Goal: Task Accomplishment & Management: Complete application form

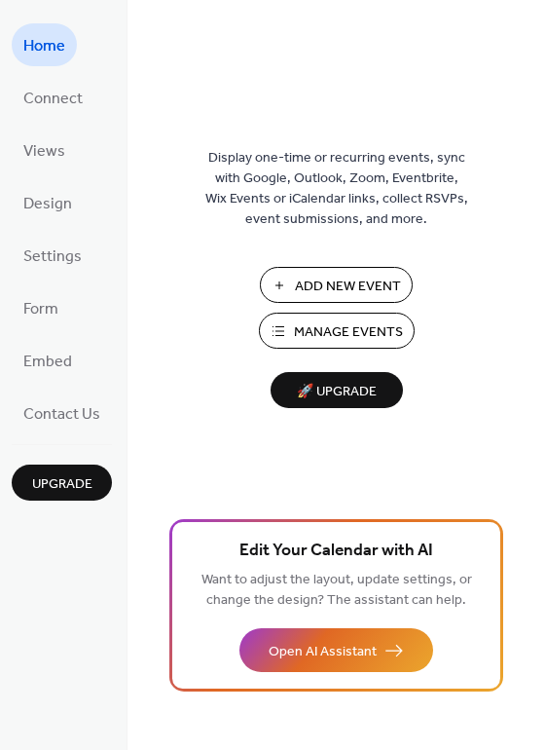
click at [376, 285] on span "Add New Event" at bounding box center [348, 286] width 106 height 20
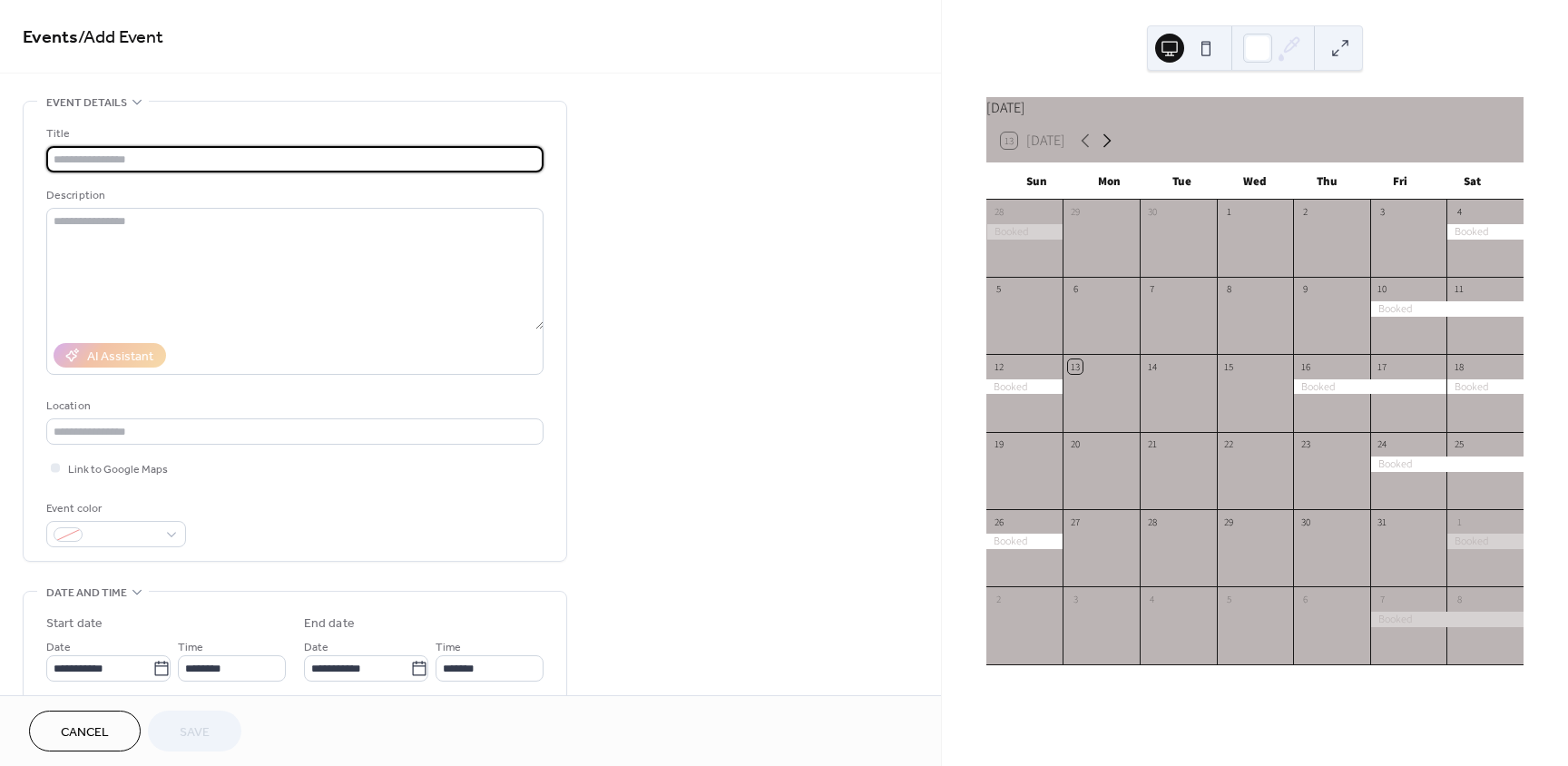
click at [1104, 151] on icon at bounding box center [1107, 140] width 21 height 21
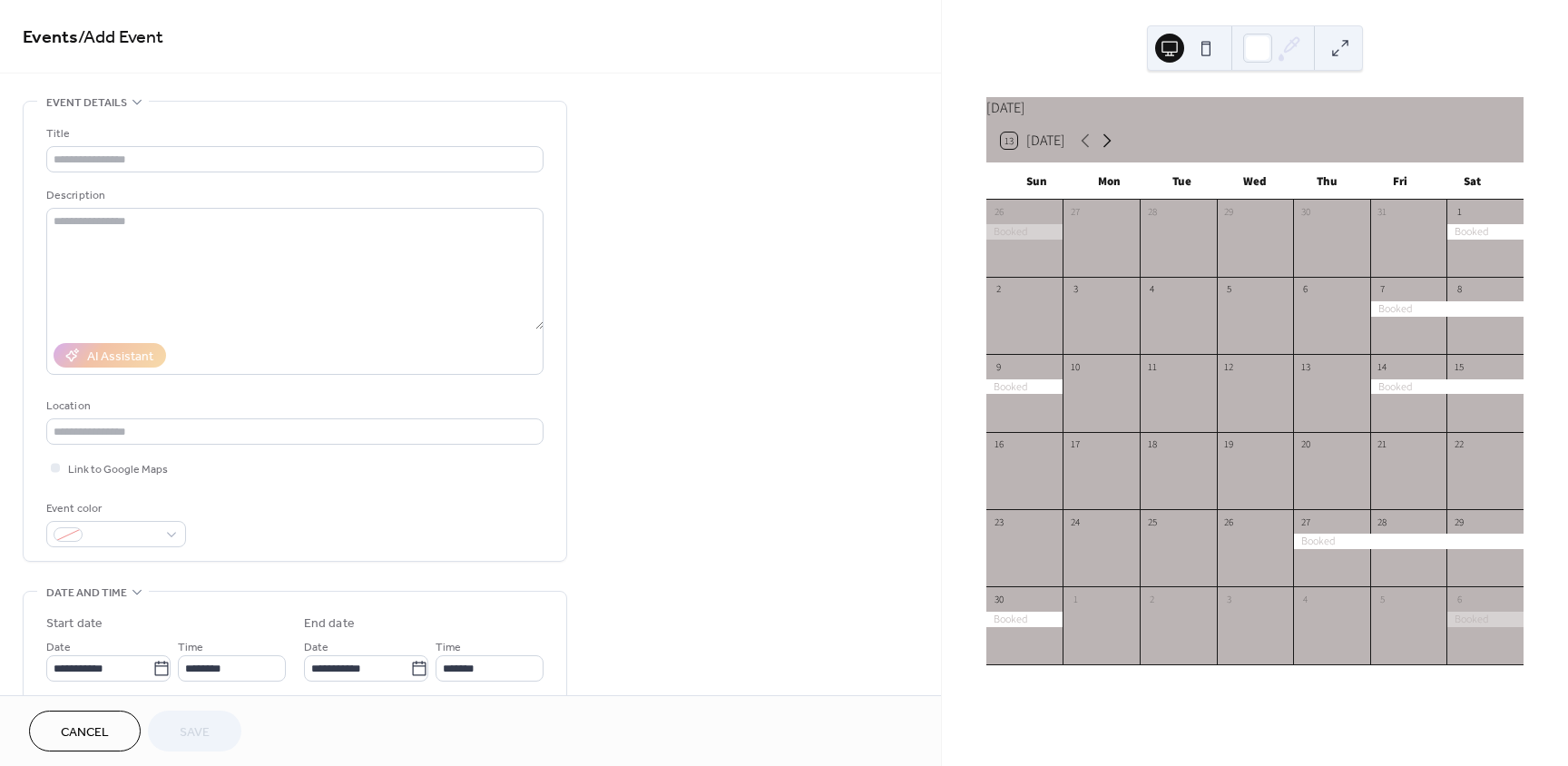
click at [1104, 151] on icon at bounding box center [1107, 140] width 21 height 21
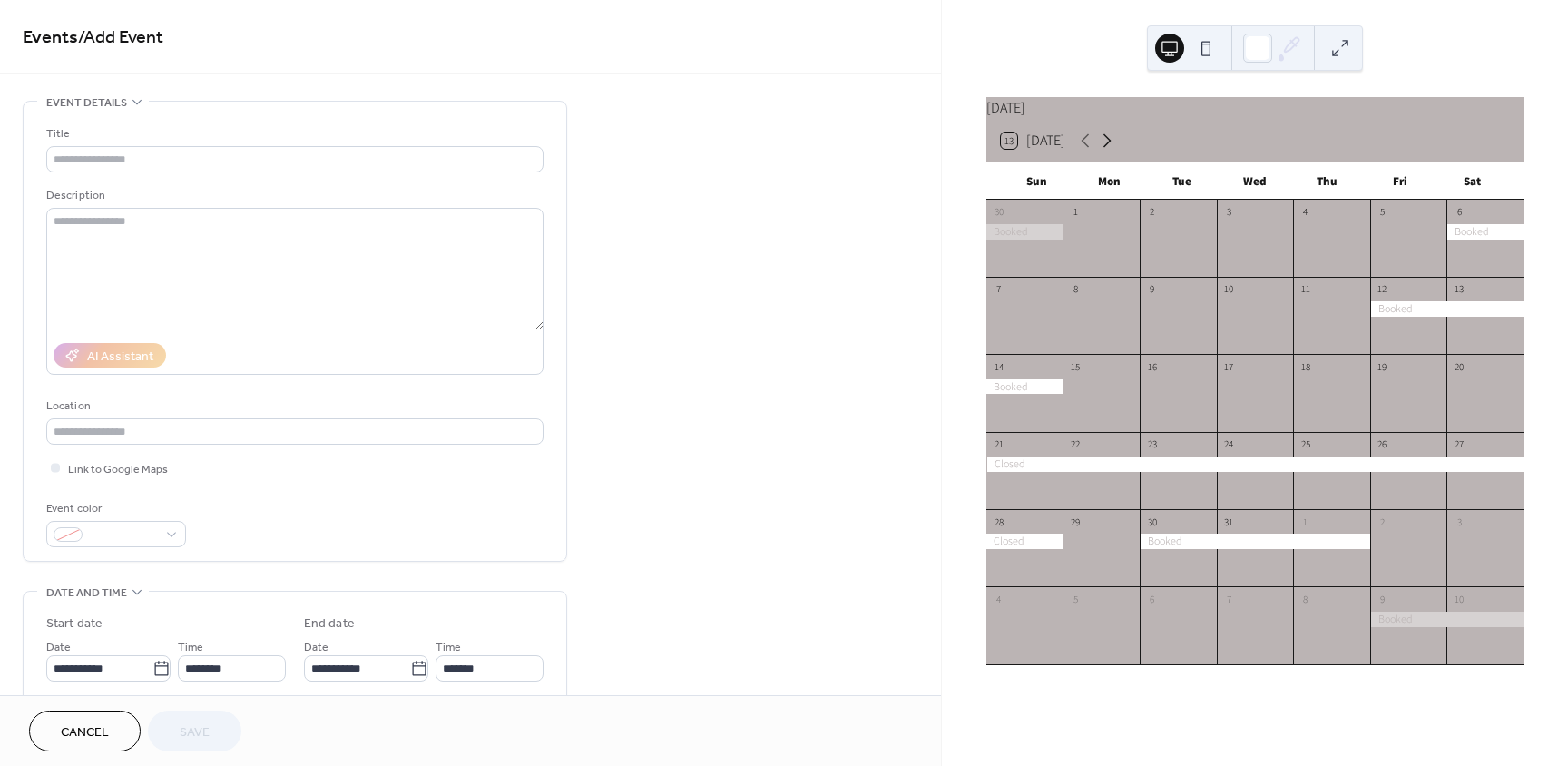
click at [1104, 151] on icon at bounding box center [1107, 140] width 21 height 21
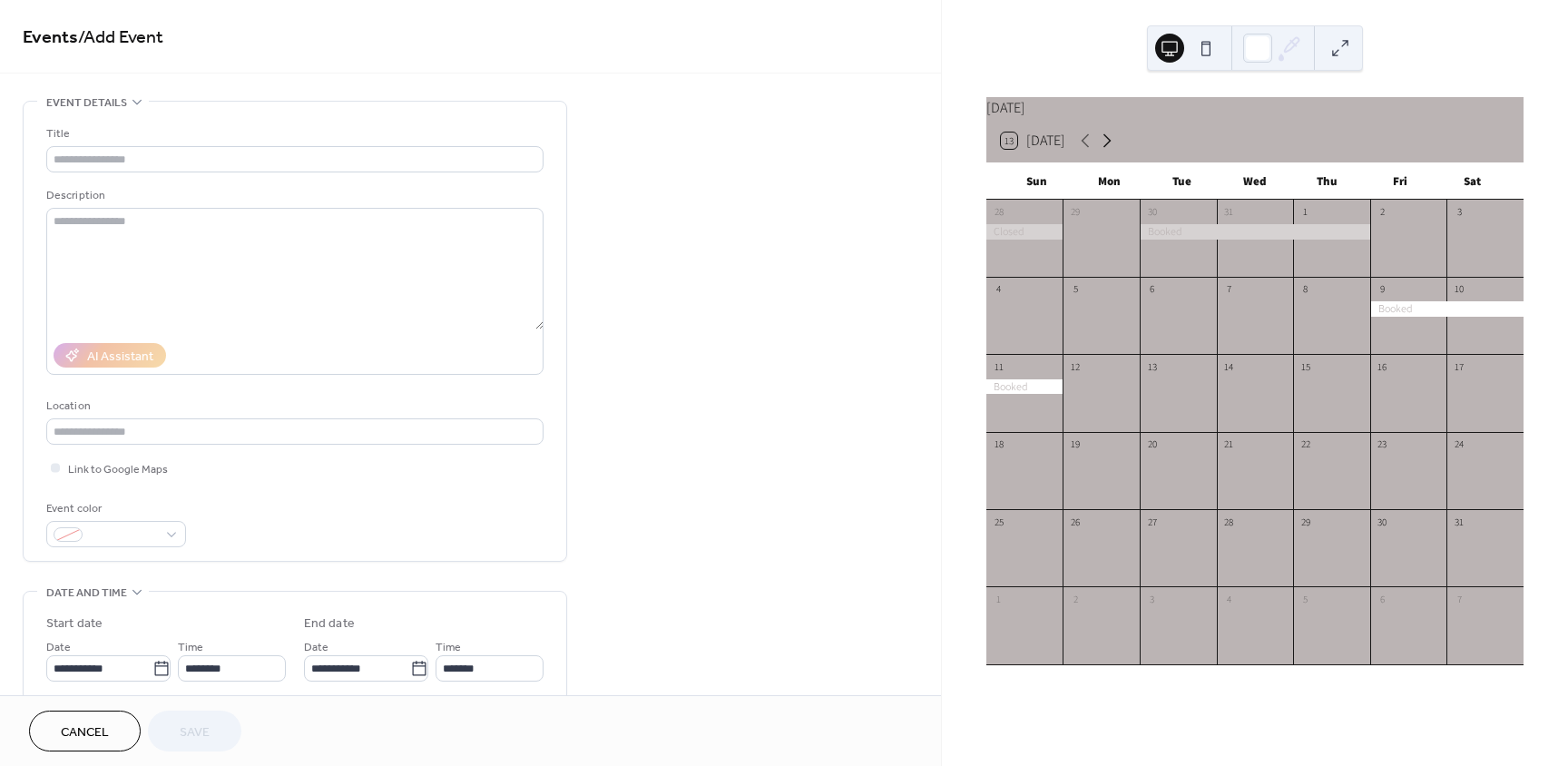
click at [1104, 151] on icon at bounding box center [1107, 140] width 21 height 21
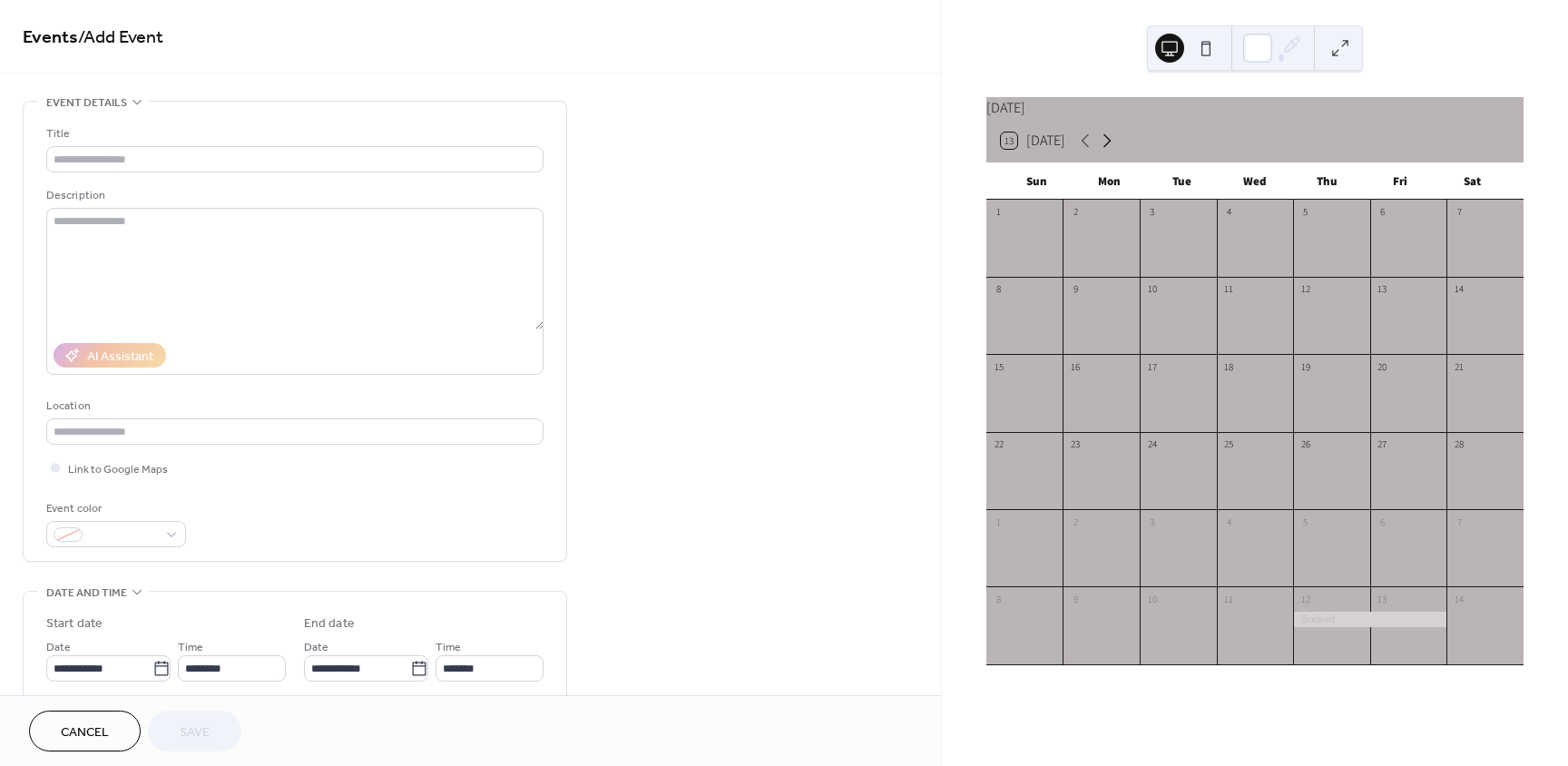
click at [1104, 151] on icon at bounding box center [1107, 140] width 21 height 21
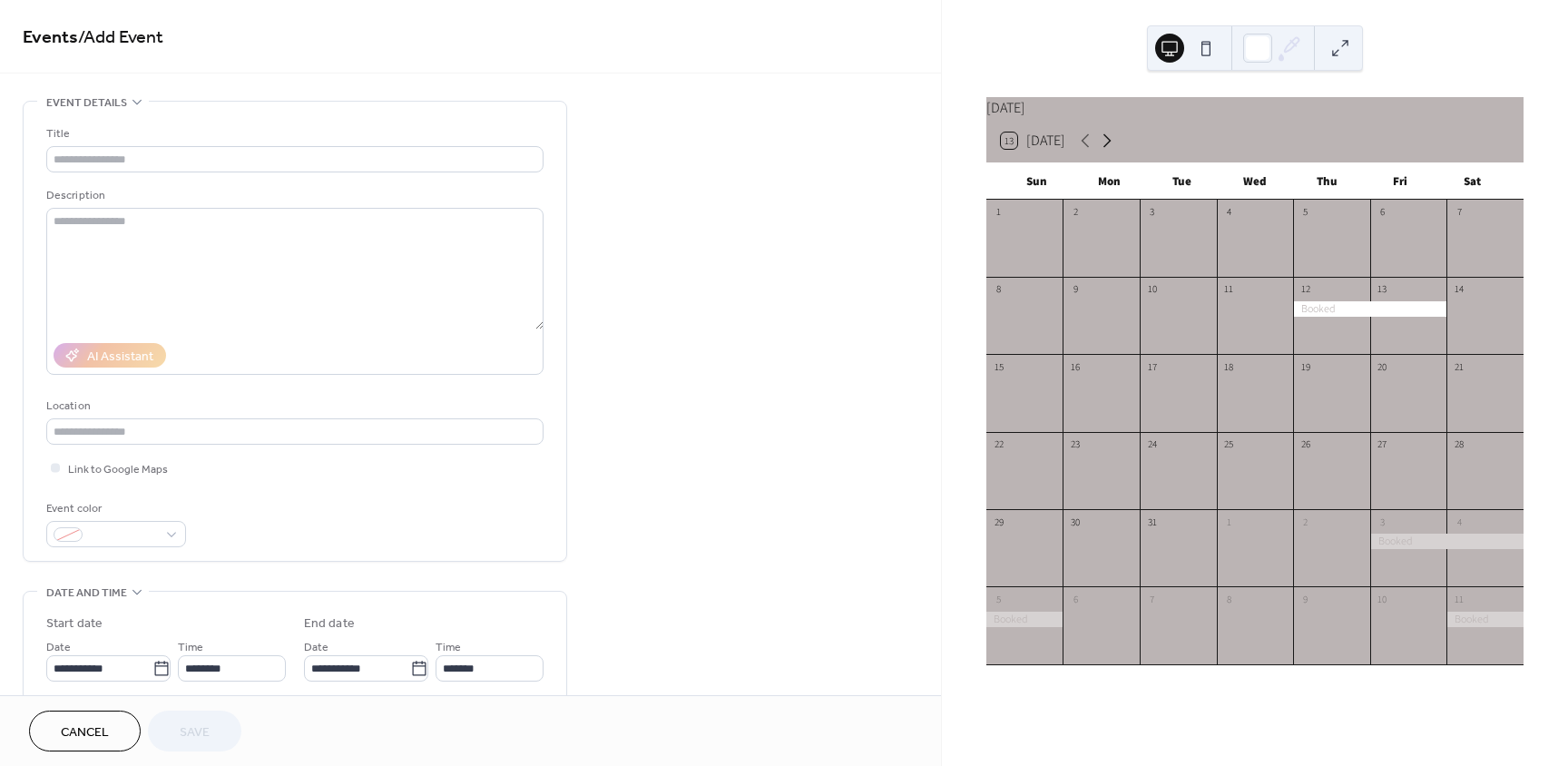
click at [1104, 151] on icon at bounding box center [1107, 140] width 21 height 21
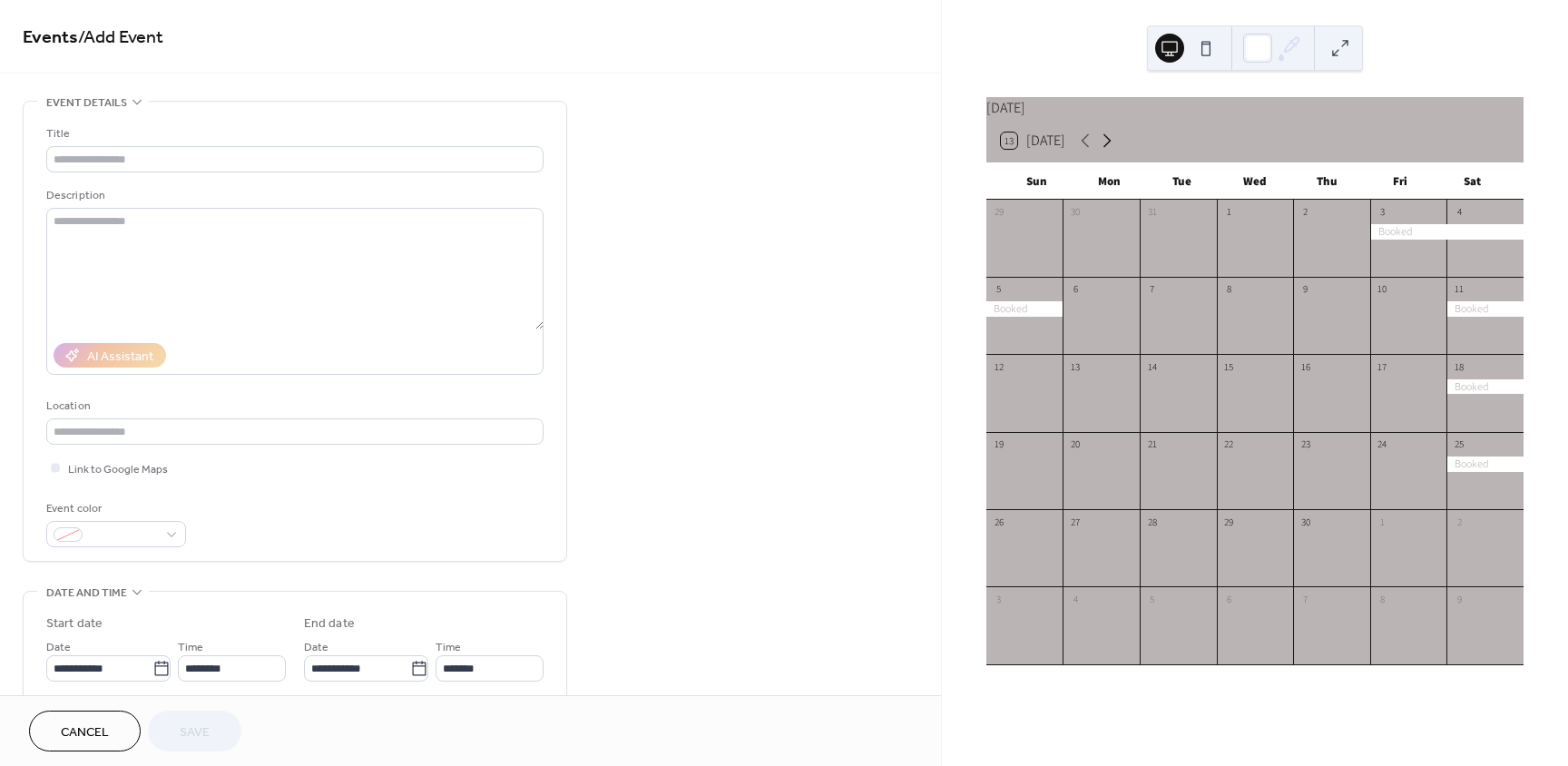
click at [1104, 151] on icon at bounding box center [1107, 140] width 21 height 21
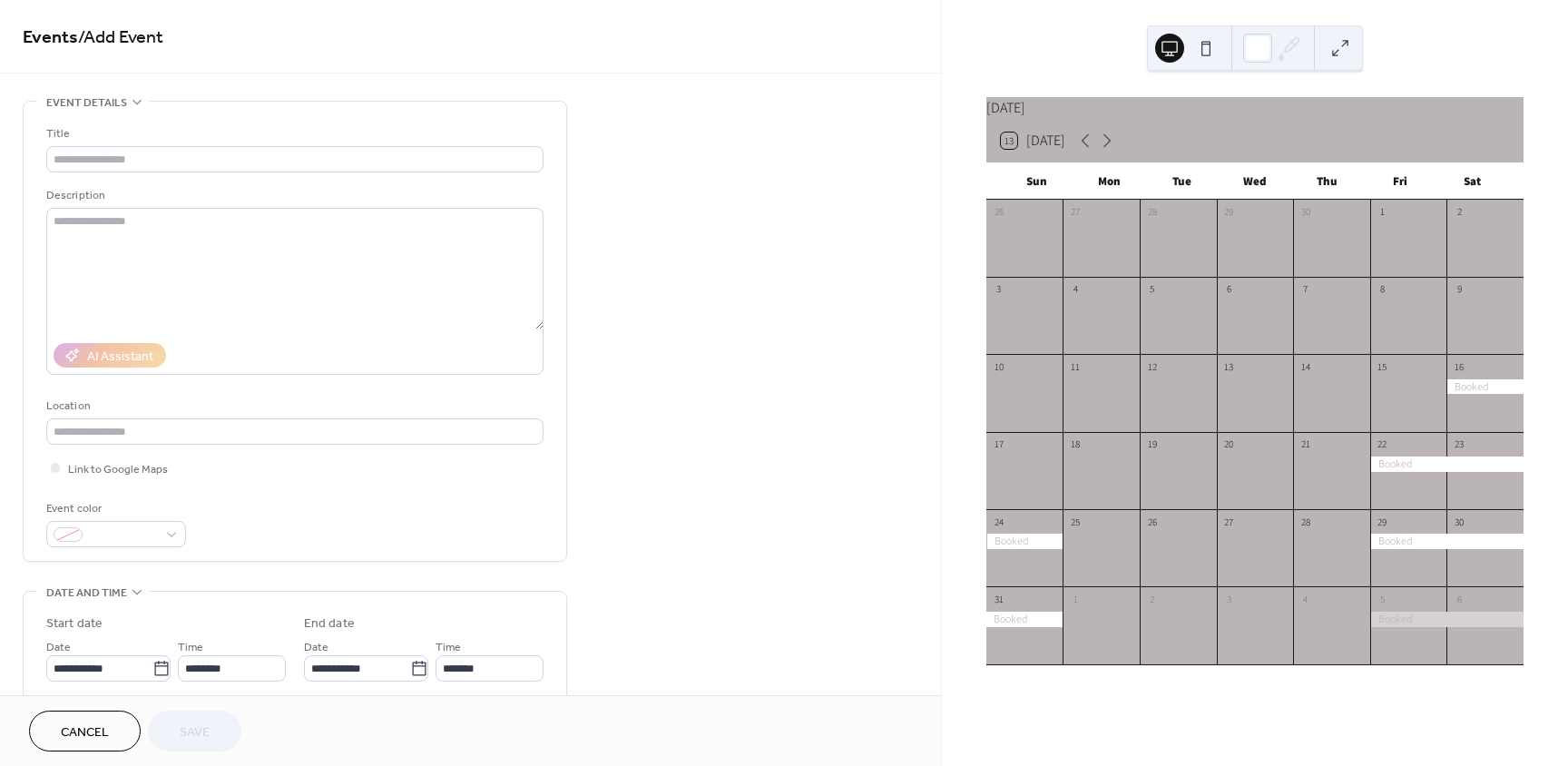
click at [1471, 224] on div "2" at bounding box center [1485, 212] width 77 height 24
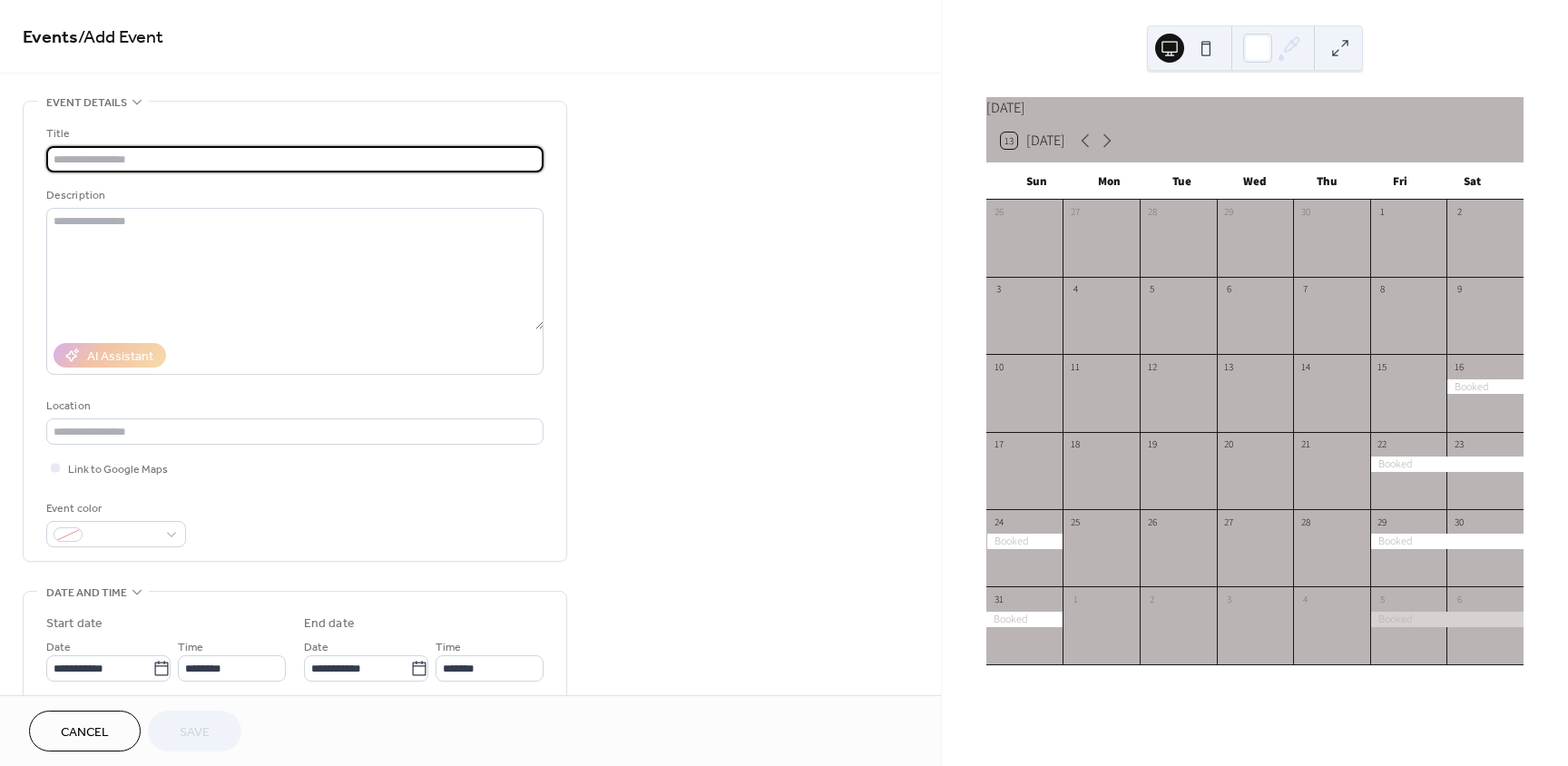
click at [193, 164] on input "text" at bounding box center [295, 159] width 497 height 26
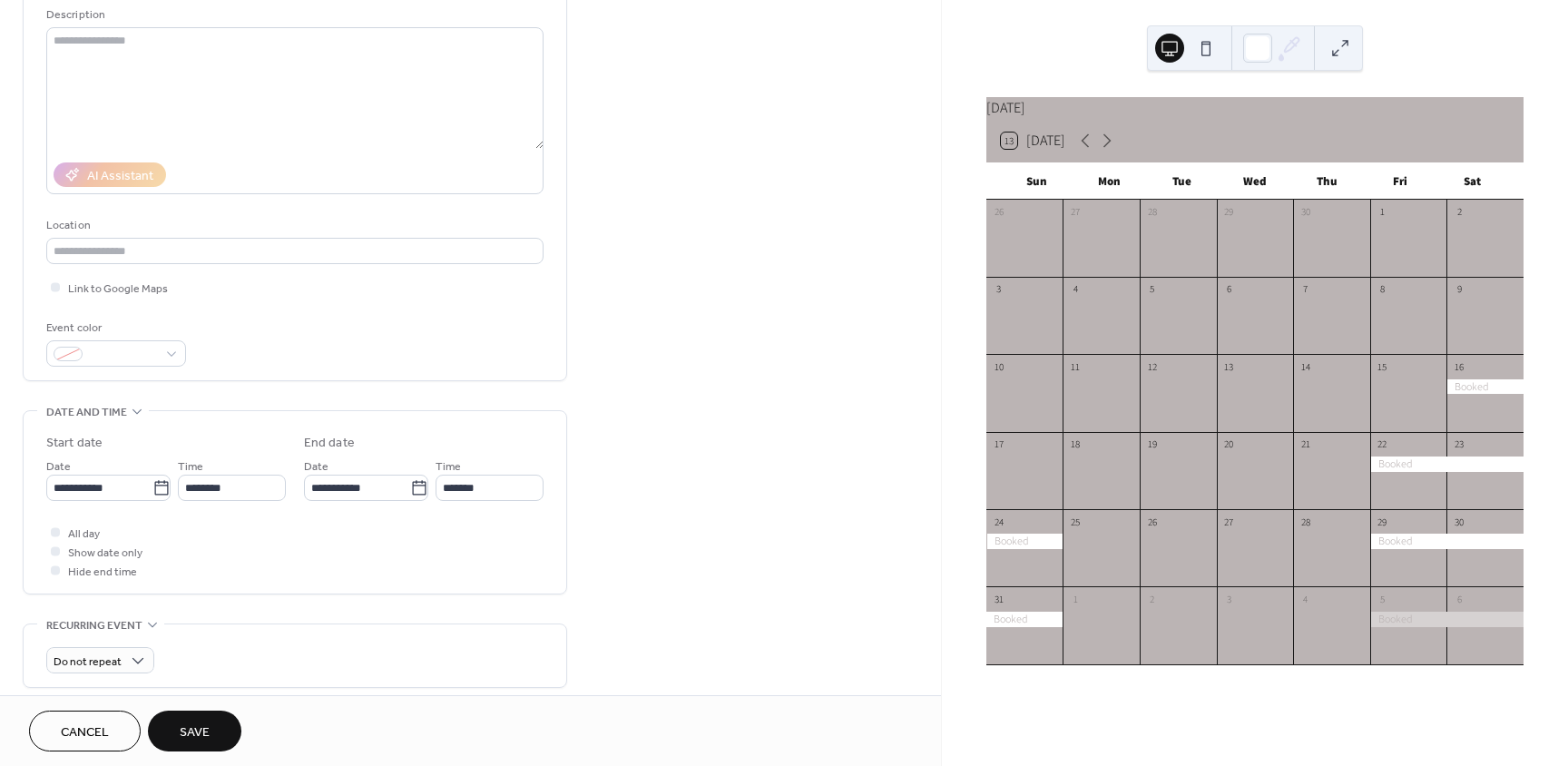
scroll to position [182, 0]
type input "******"
click at [160, 486] on icon at bounding box center [161, 486] width 18 height 18
click at [153, 486] on input "**********" at bounding box center [100, 486] width 106 height 26
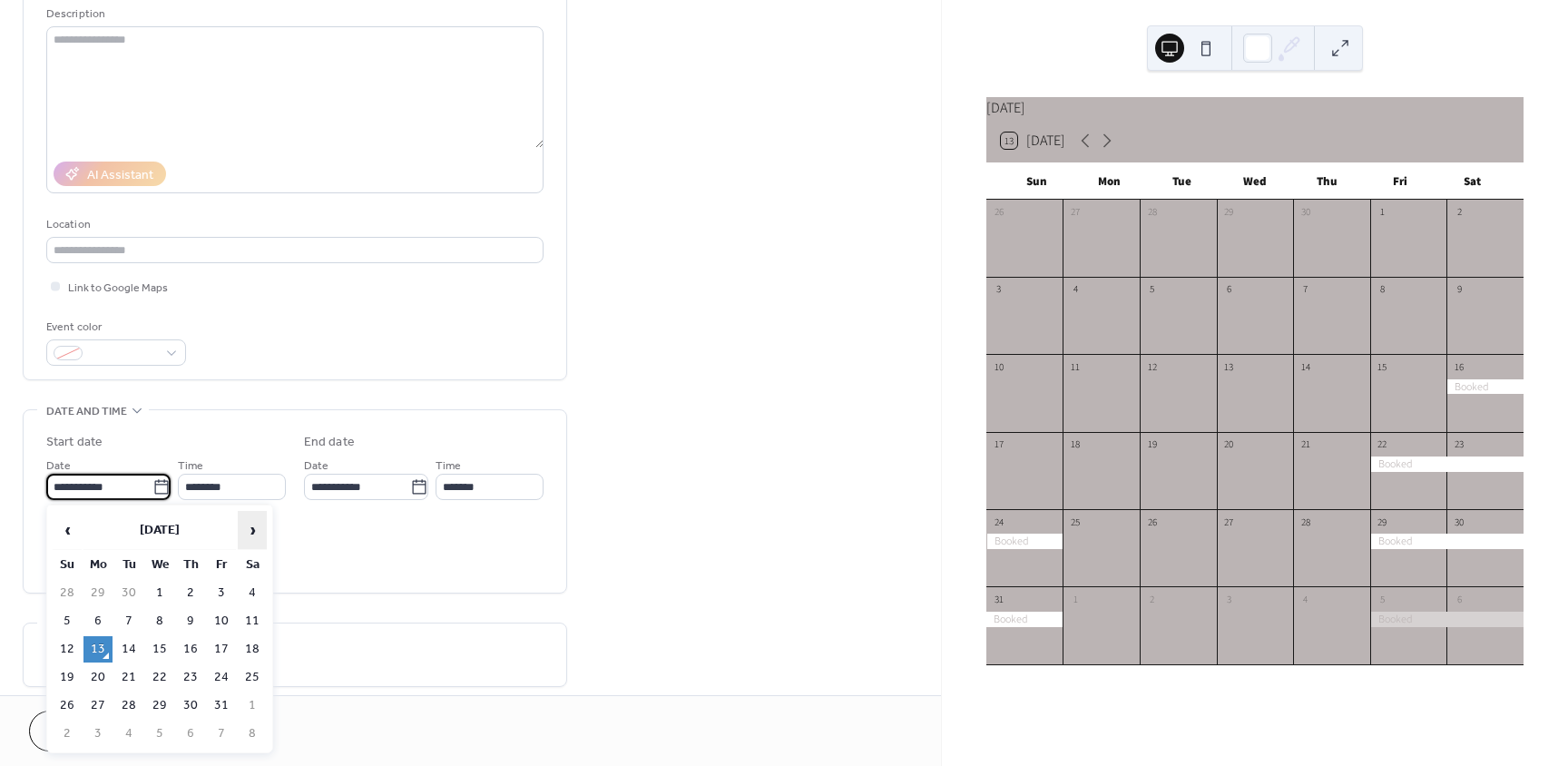
click at [244, 531] on span "›" at bounding box center [252, 529] width 27 height 36
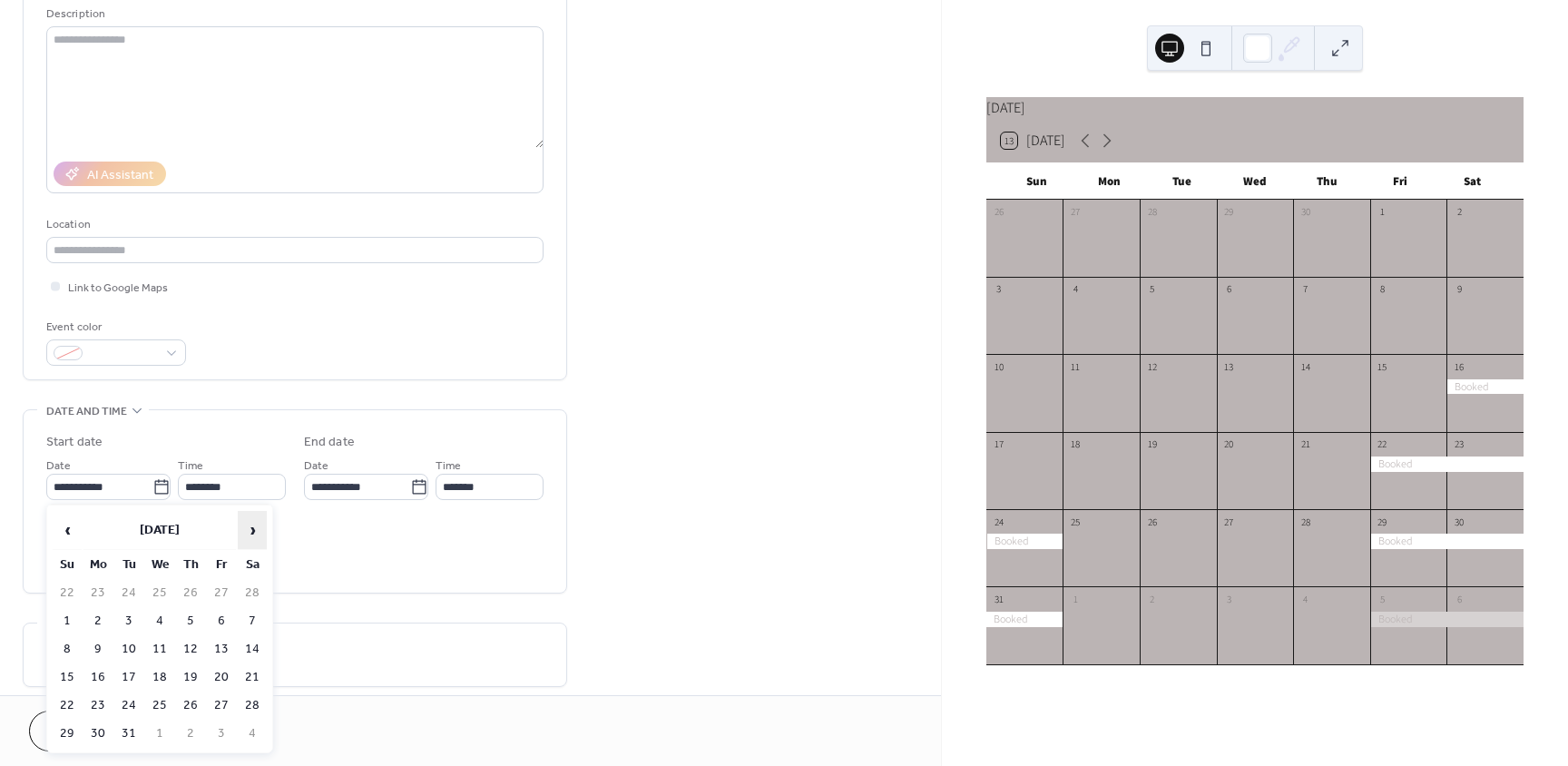
click at [244, 531] on span "›" at bounding box center [252, 529] width 27 height 36
click at [251, 585] on td "2" at bounding box center [252, 593] width 29 height 26
type input "**********"
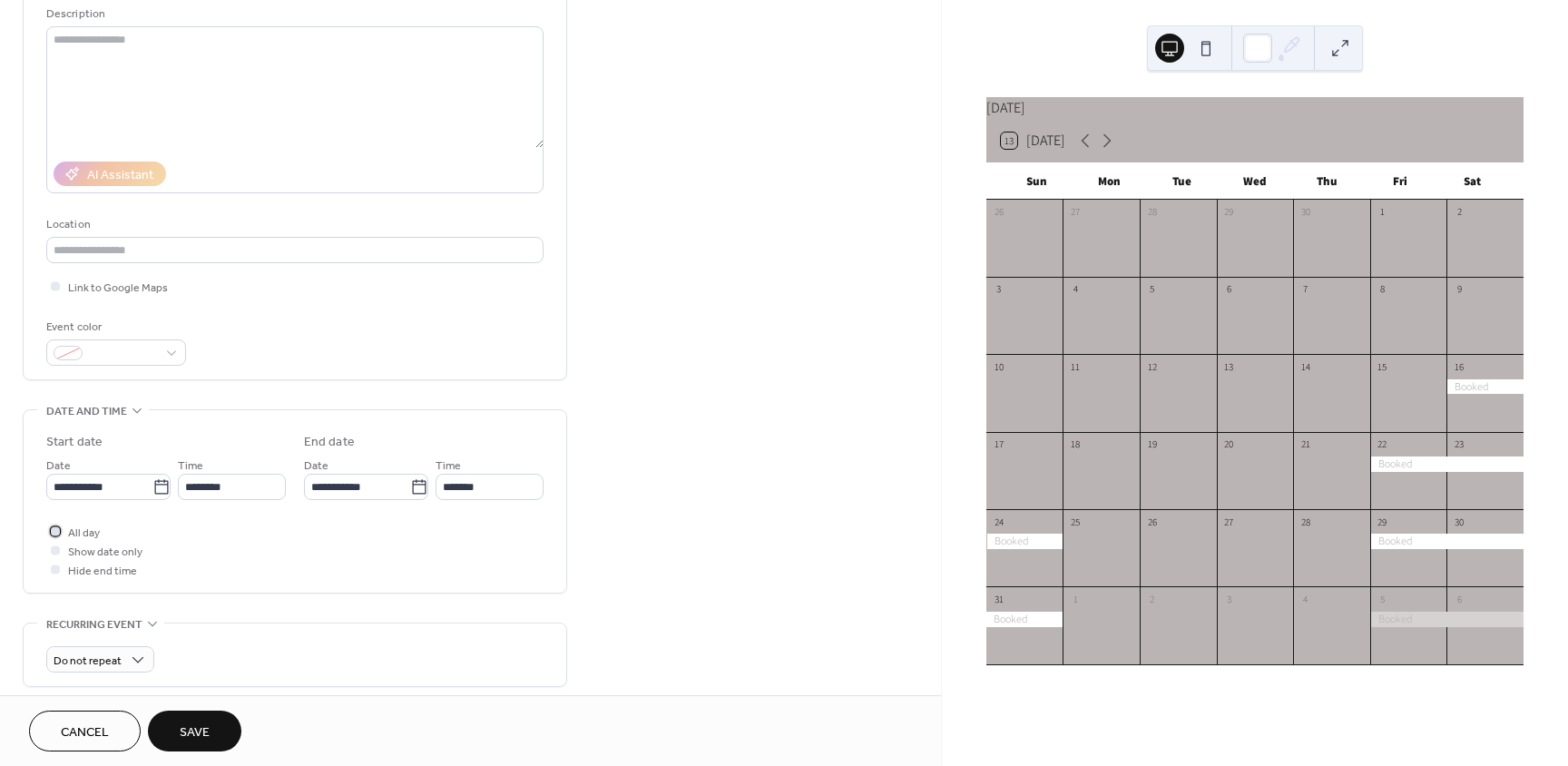
click at [52, 532] on div at bounding box center [56, 531] width 9 height 9
click at [214, 721] on button "Save" at bounding box center [195, 731] width 93 height 41
